Goal: Transaction & Acquisition: Purchase product/service

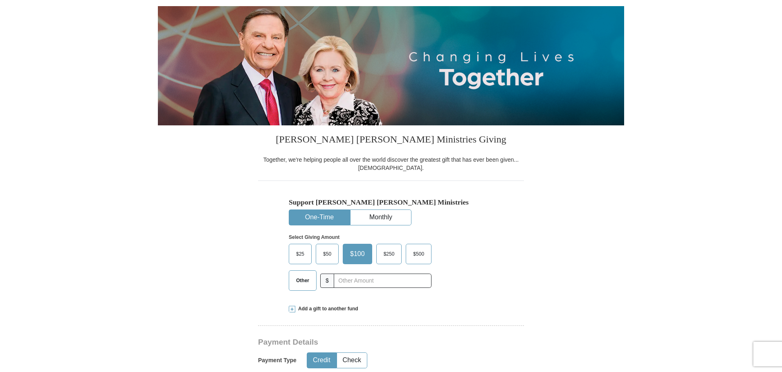
scroll to position [82, 0]
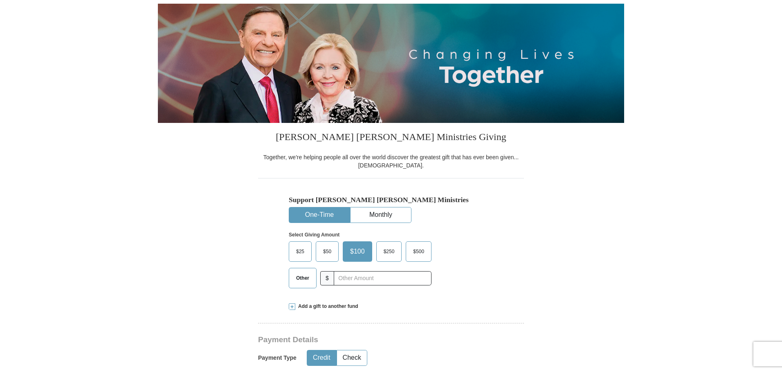
drag, startPoint x: 329, startPoint y: 255, endPoint x: 400, endPoint y: 320, distance: 96.3
click at [329, 255] on span "$50" at bounding box center [327, 252] width 16 height 12
click at [0, 0] on input "$50" at bounding box center [0, 0] width 0 height 0
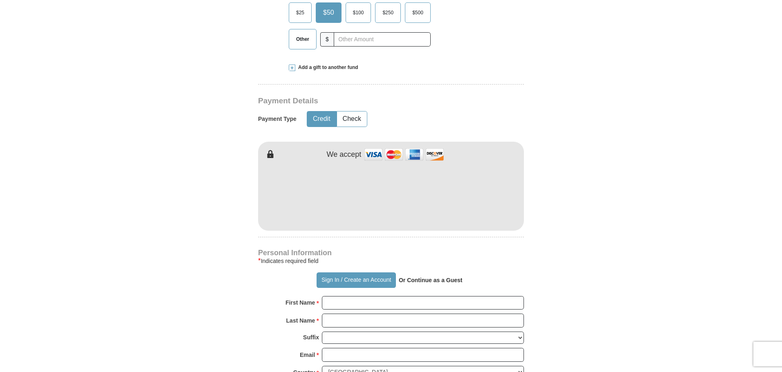
scroll to position [368, 0]
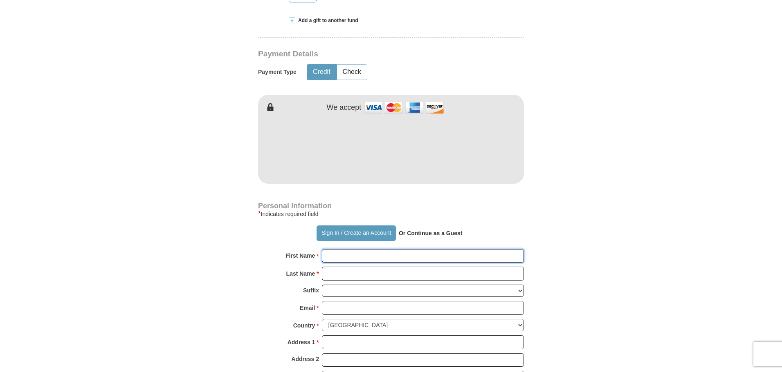
click at [363, 252] on input "First Name *" at bounding box center [423, 256] width 202 height 14
click at [357, 276] on input "Last Name *" at bounding box center [423, 274] width 202 height 14
type input "[PERSON_NAME]"
click at [354, 276] on input "Last Name *" at bounding box center [423, 274] width 202 height 14
type input "[PERSON_NAME]"
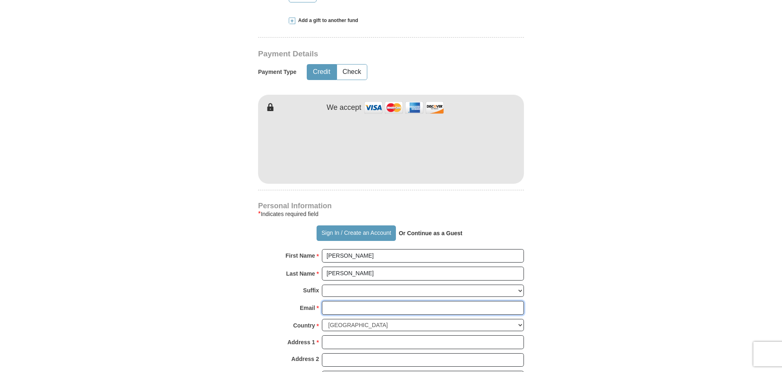
click at [353, 308] on input "Email *" at bounding box center [423, 308] width 202 height 14
type input "[EMAIL_ADDRESS][DOMAIN_NAME]"
type input "10915 Hondal Ct."
type input "Hampton"
select select "GA"
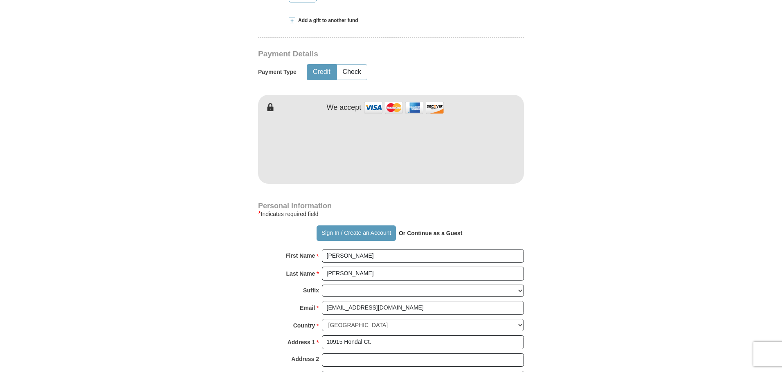
type input "30228"
type input "6315304584"
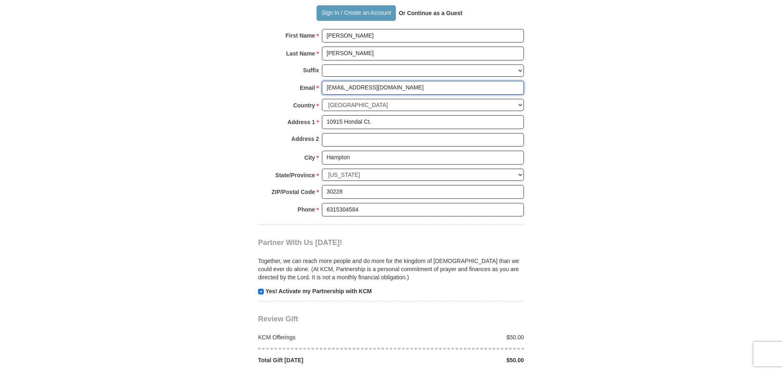
scroll to position [654, 0]
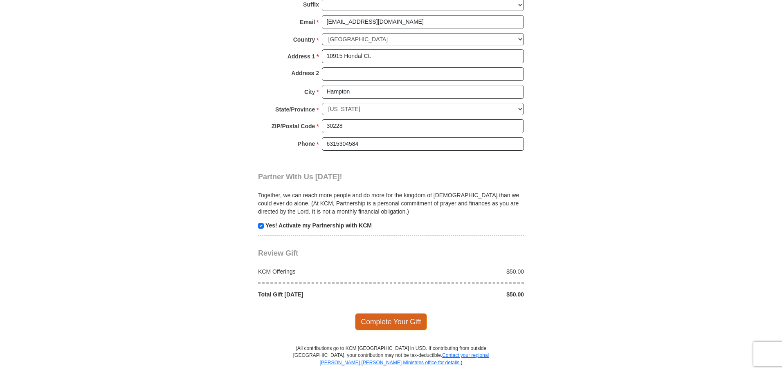
click at [399, 323] on span "Complete Your Gift" at bounding box center [391, 322] width 72 height 17
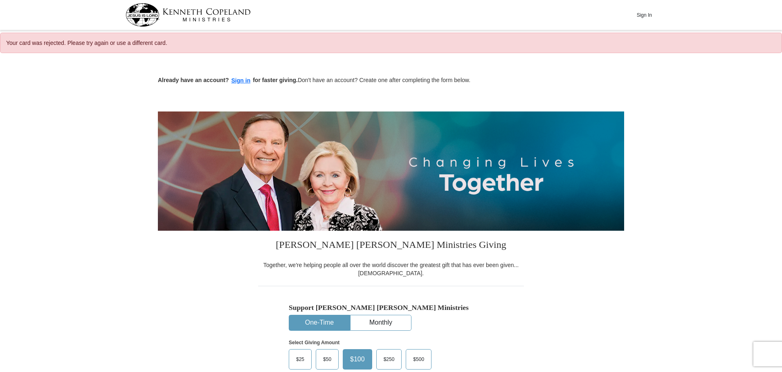
select select "GA"
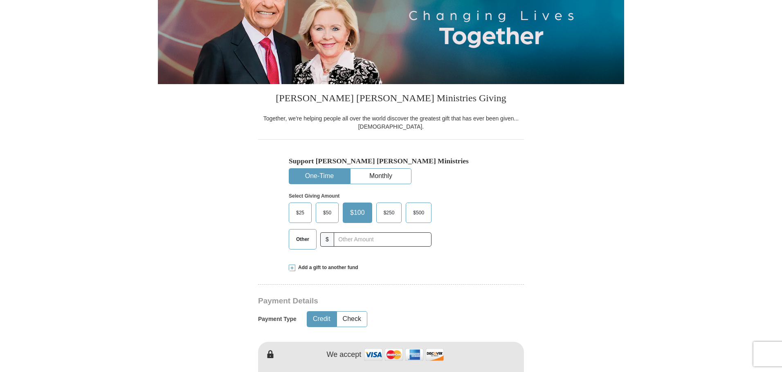
scroll to position [164, 0]
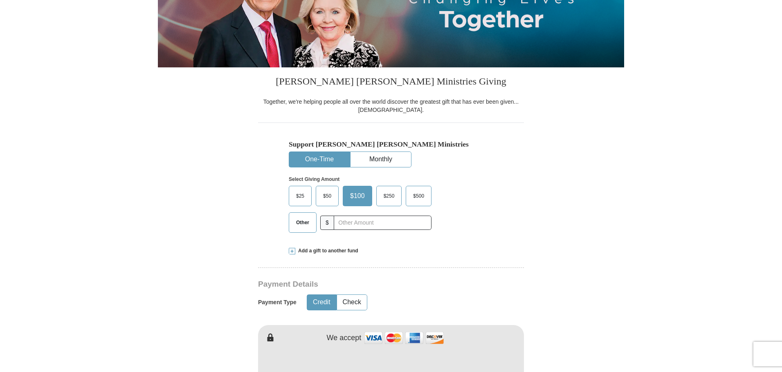
click at [326, 198] on span "$50" at bounding box center [327, 196] width 16 height 12
click at [0, 0] on input "$50" at bounding box center [0, 0] width 0 height 0
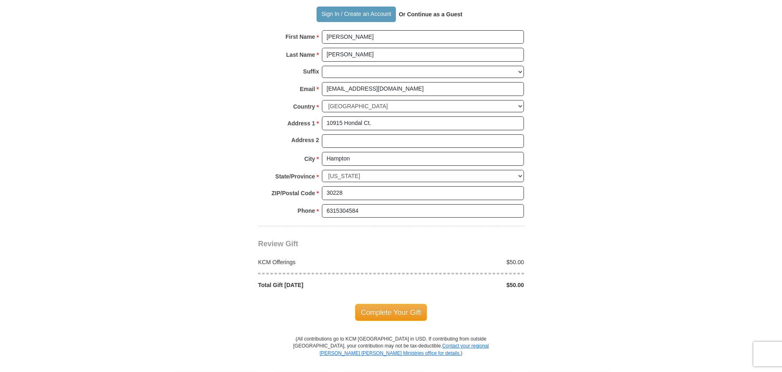
scroll to position [736, 0]
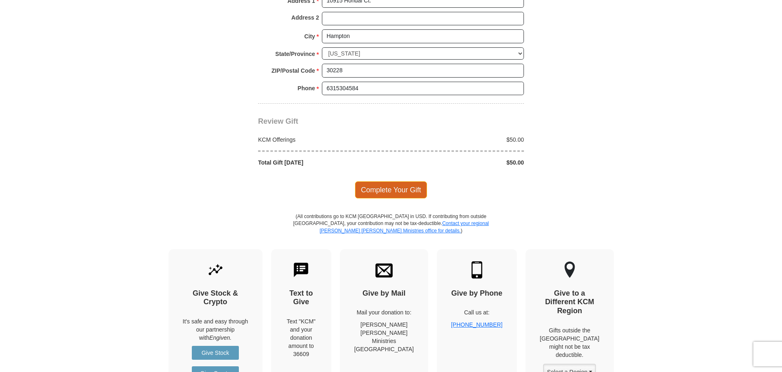
click at [388, 190] on span "Complete Your Gift" at bounding box center [391, 190] width 72 height 17
